Goal: Transaction & Acquisition: Purchase product/service

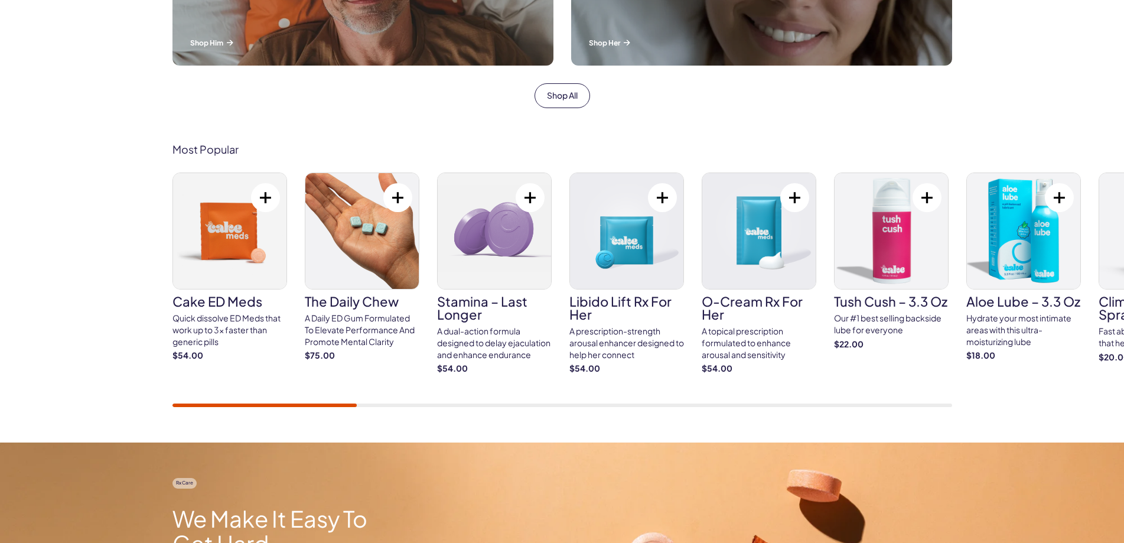
click at [69, 401] on div "Most Popular Cake ED Meds Quick dissolve ED Meds that work up to 3x faster than…" at bounding box center [562, 275] width 1124 height 335
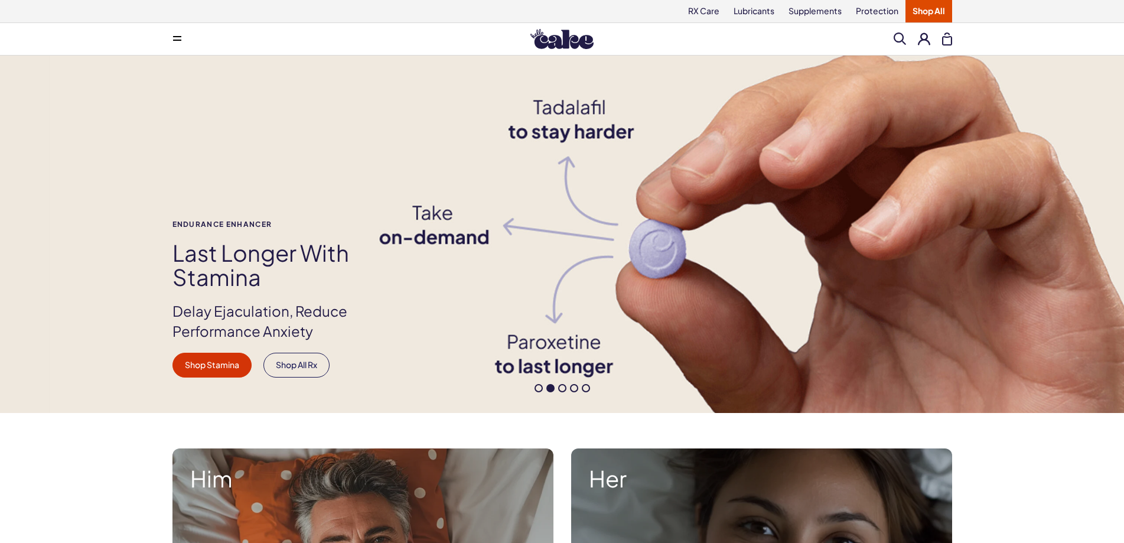
click at [182, 45] on button at bounding box center [177, 39] width 24 height 24
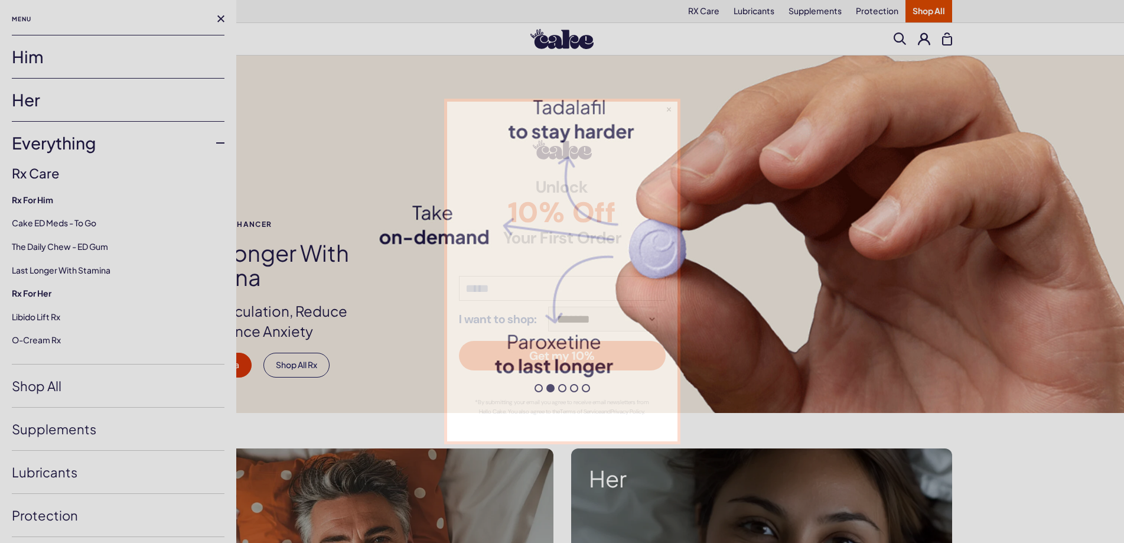
click at [29, 106] on div "**********" at bounding box center [562, 271] width 1124 height 543
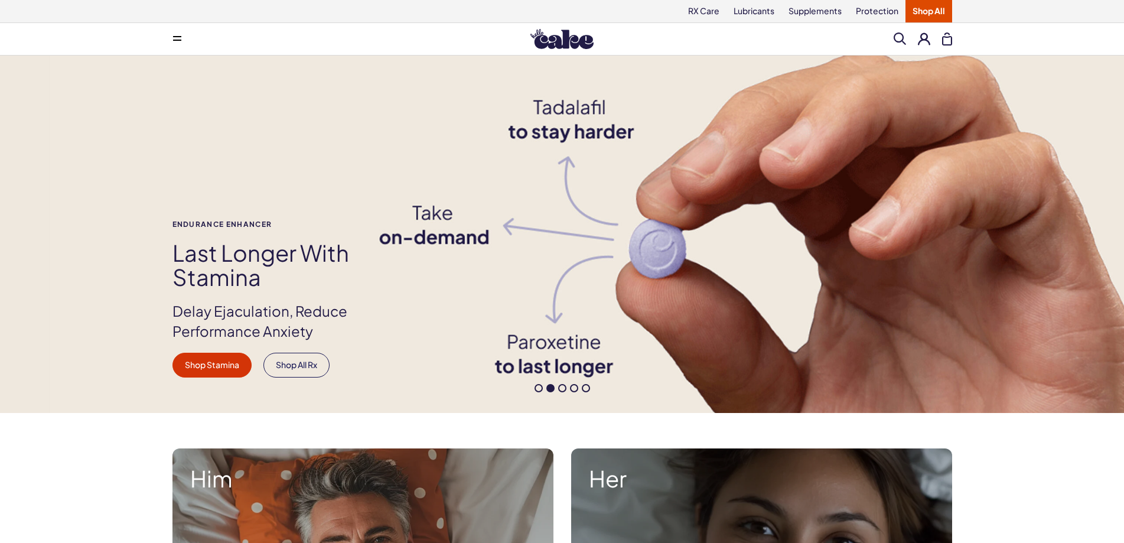
click at [177, 41] on span at bounding box center [177, 39] width 8 height 6
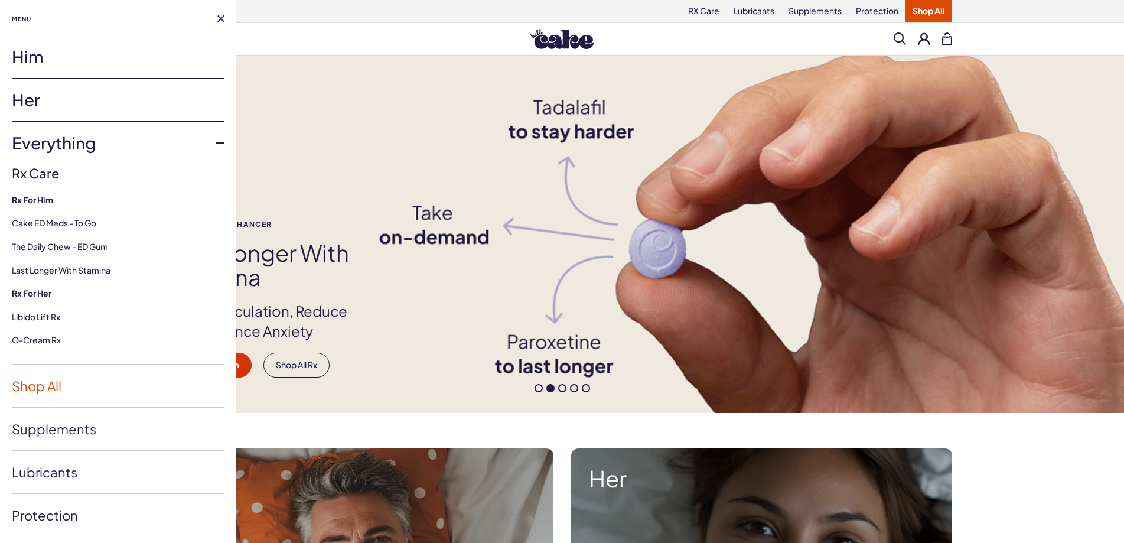
click at [32, 394] on link "Shop All" at bounding box center [118, 385] width 213 height 43
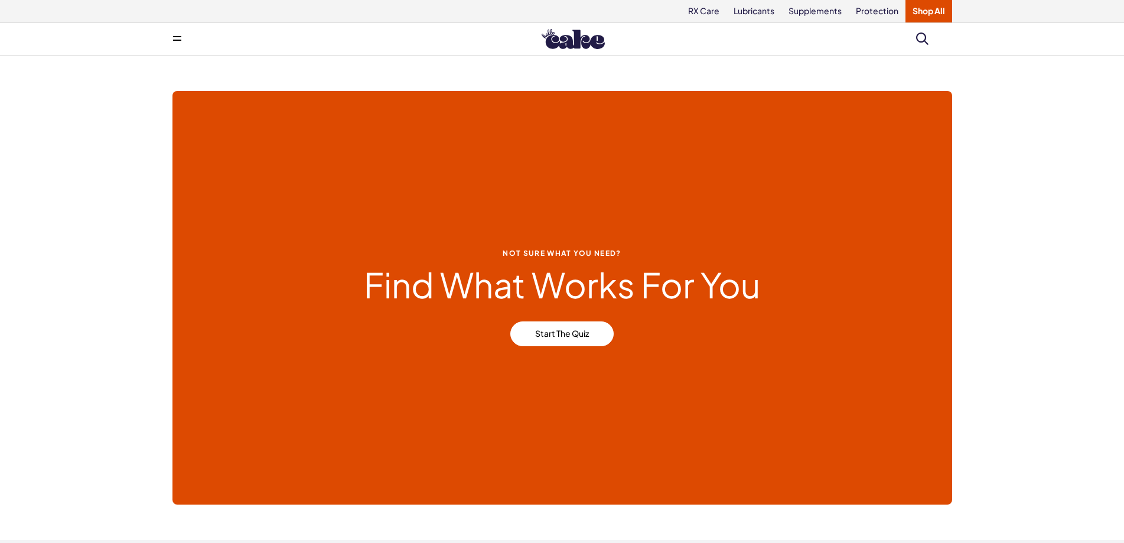
click at [0, 224] on div "Not Sure what you need? Find What Works For You Start the Quiz" at bounding box center [562, 298] width 1124 height 484
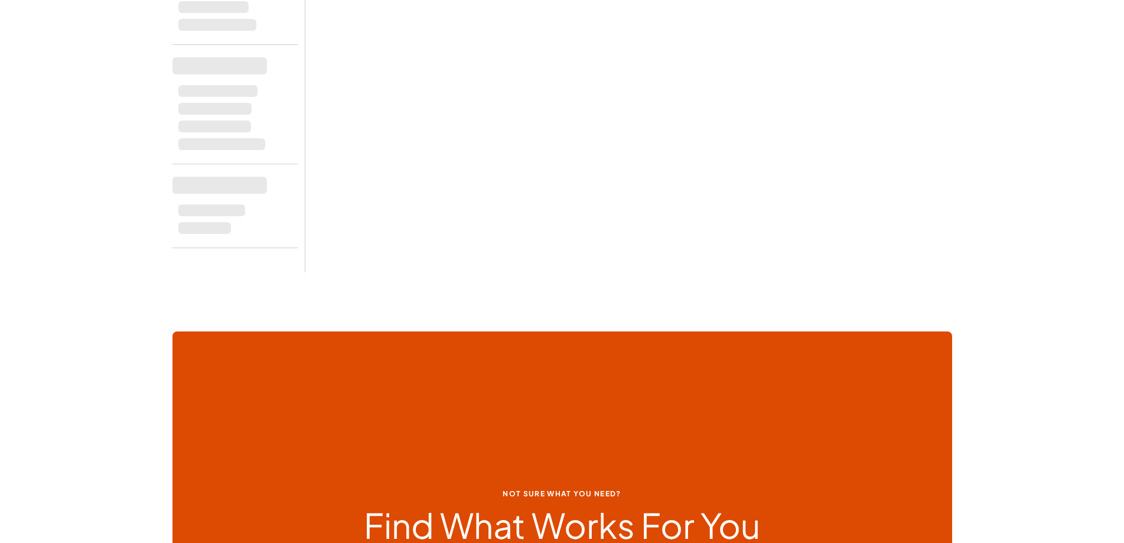
scroll to position [767, 0]
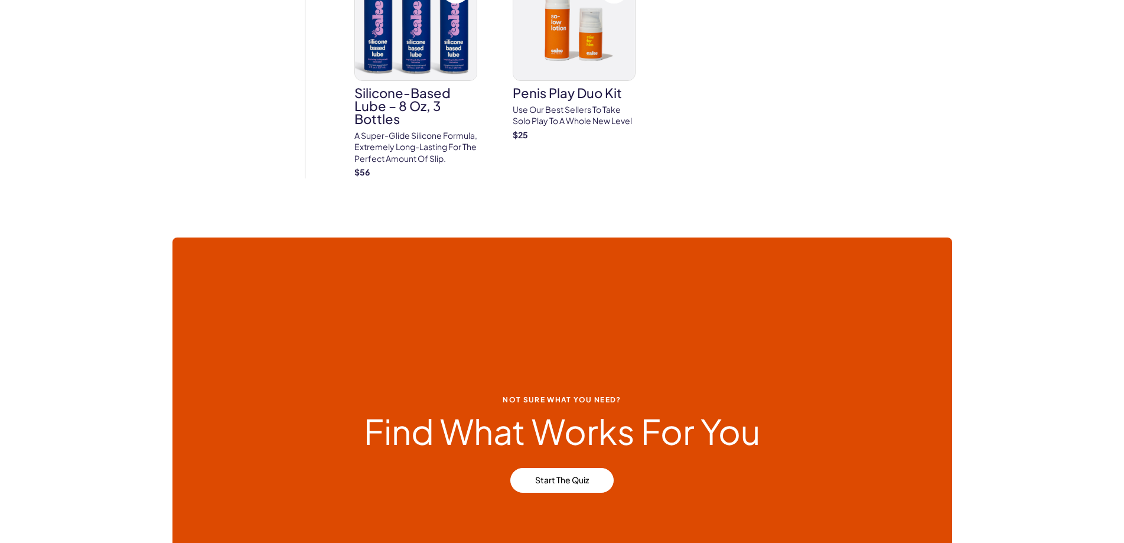
scroll to position [4547, 0]
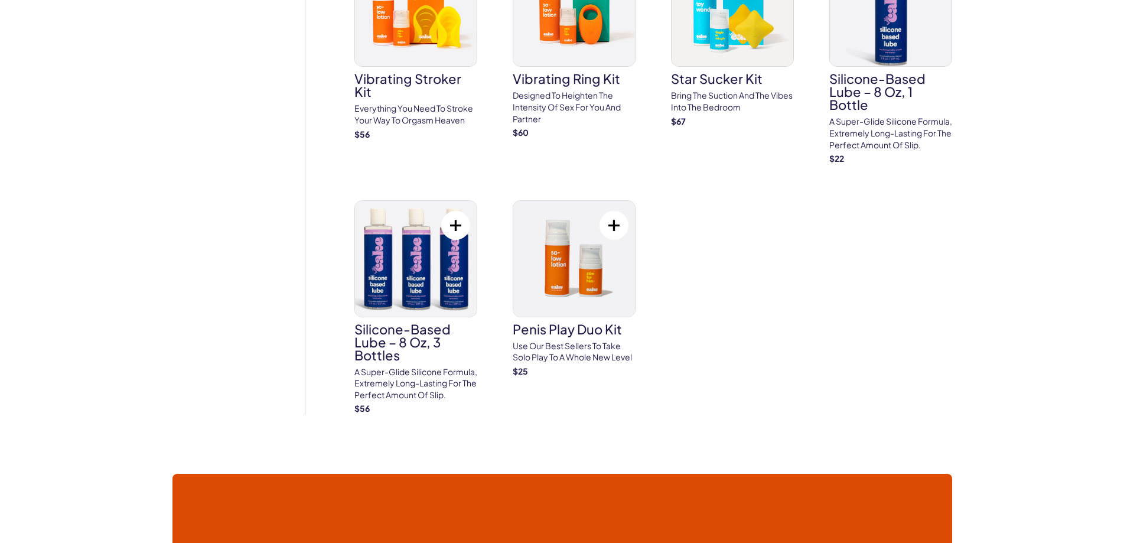
scroll to position [4902, 0]
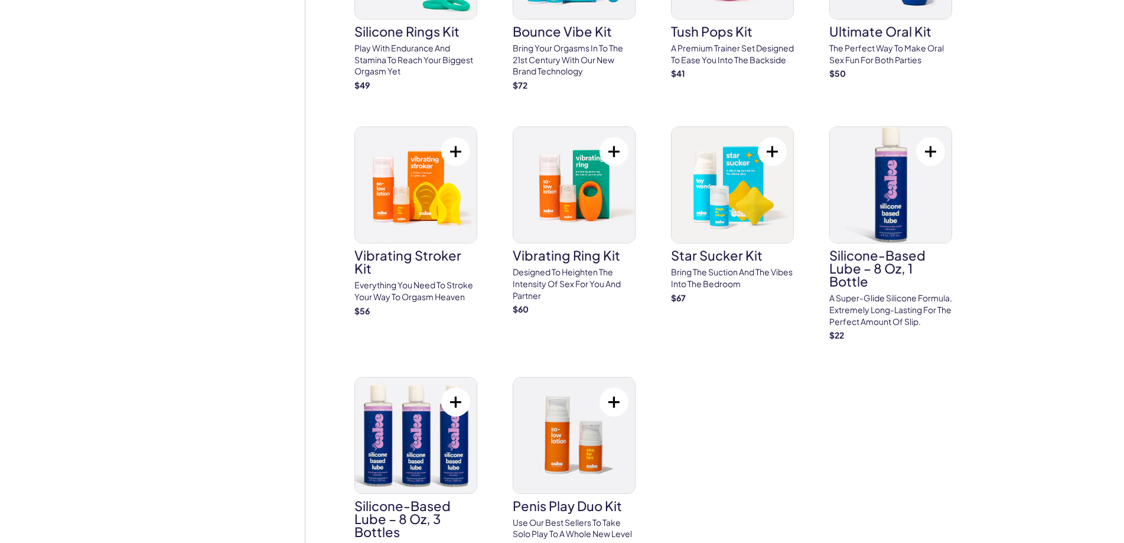
scroll to position [4783, 0]
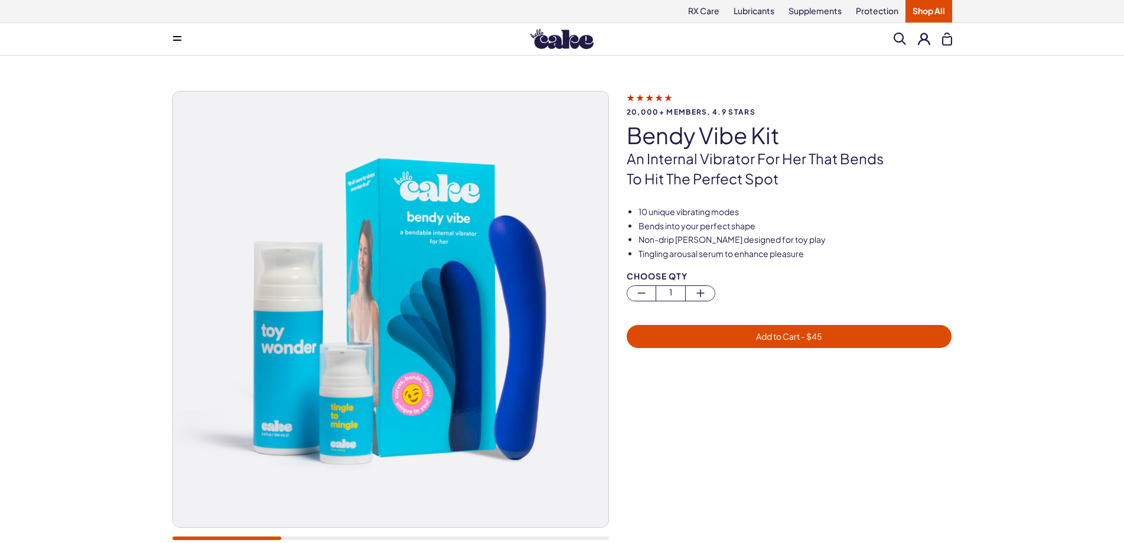
click at [0, 309] on div "20,000+ members, 4.9 stars Bendy Vibe Kit An internal vibrator for her that ben…" at bounding box center [562, 322] width 1124 height 532
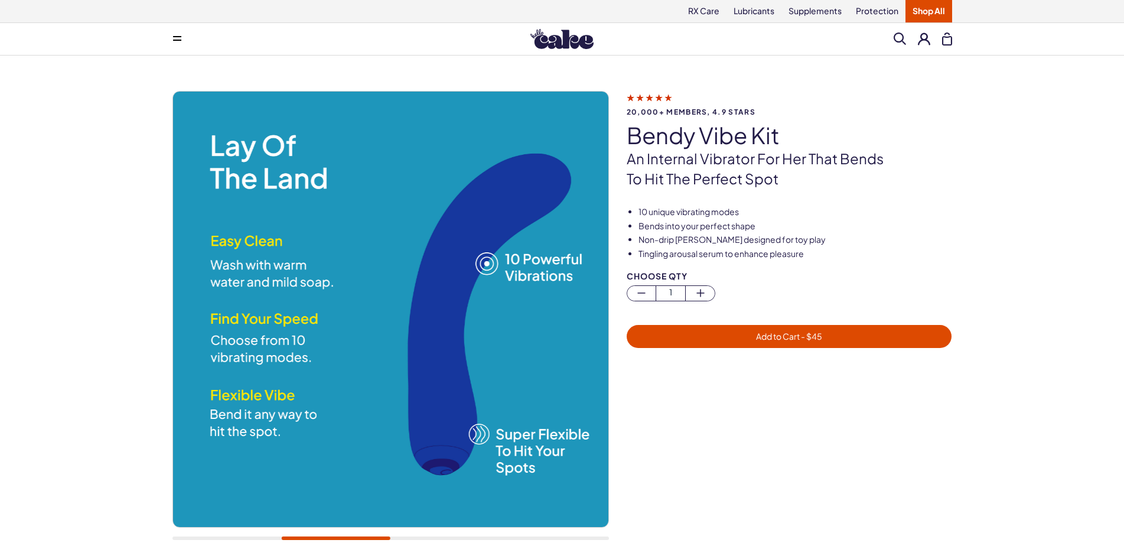
scroll to position [177, 0]
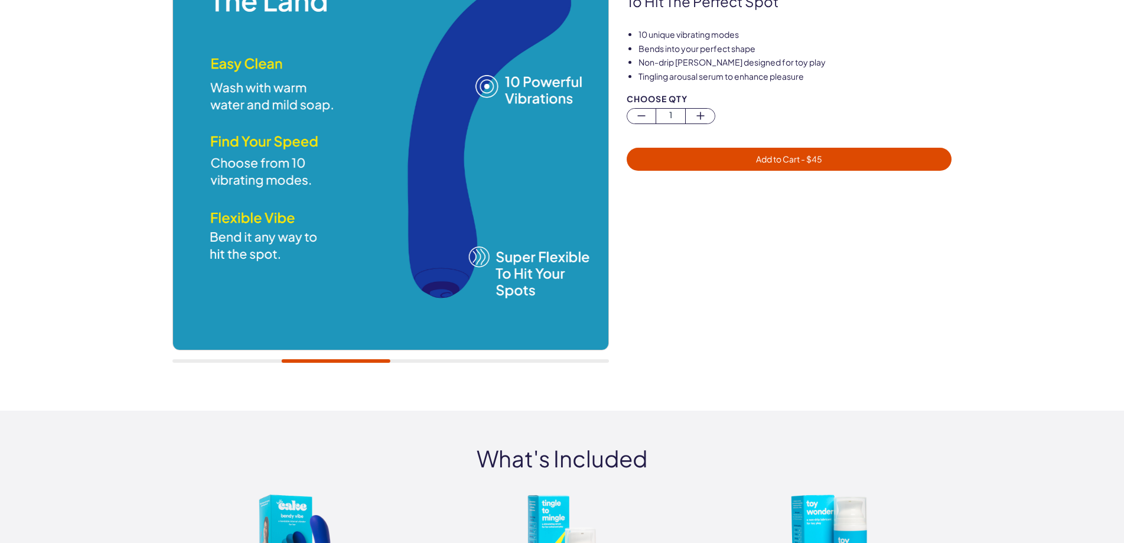
click at [258, 363] on div at bounding box center [390, 361] width 436 height 4
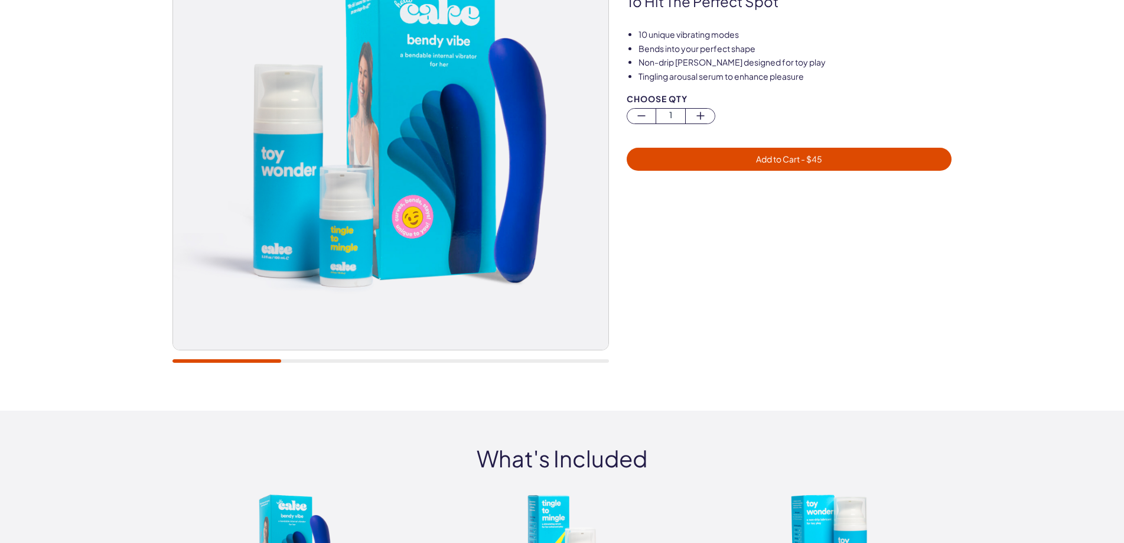
scroll to position [0, 0]
